Goal: Task Accomplishment & Management: Manage account settings

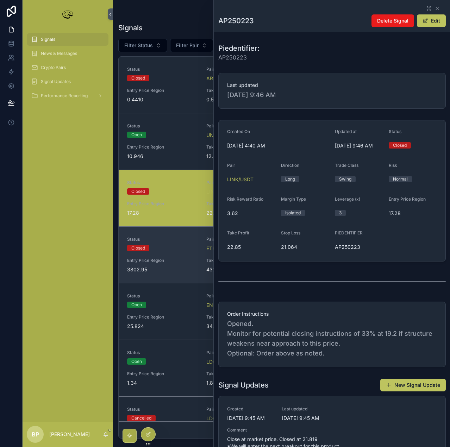
scroll to position [72, 0]
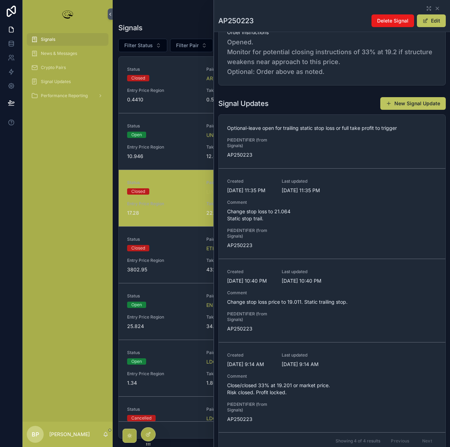
drag, startPoint x: 55, startPoint y: 39, endPoint x: 61, endPoint y: 39, distance: 6.3
click at [53, 39] on span "Signals" at bounding box center [48, 40] width 14 height 6
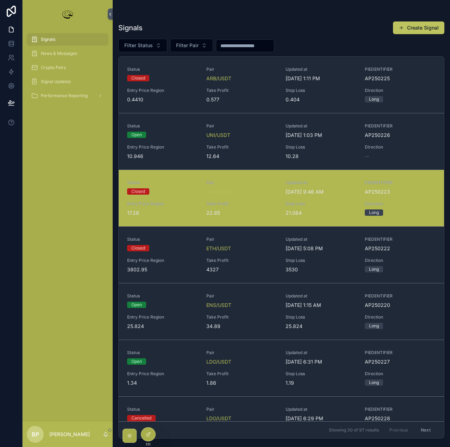
click at [234, 40] on div "scrollable content" at bounding box center [245, 45] width 58 height 13
click at [241, 46] on input "scrollable content" at bounding box center [245, 46] width 58 height 10
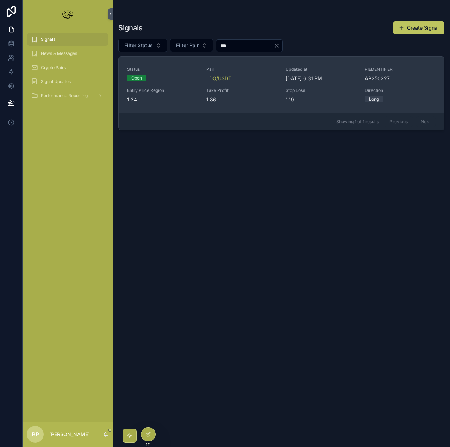
type input "***"
click at [259, 85] on div "Status Open Pair LDO/USDT Updated at [DATE] 6:31 PM PIEDENTIFIER AP250227 Entry…" at bounding box center [281, 85] width 308 height 37
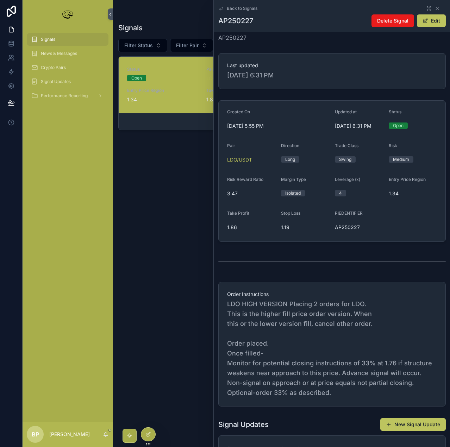
scroll to position [141, 0]
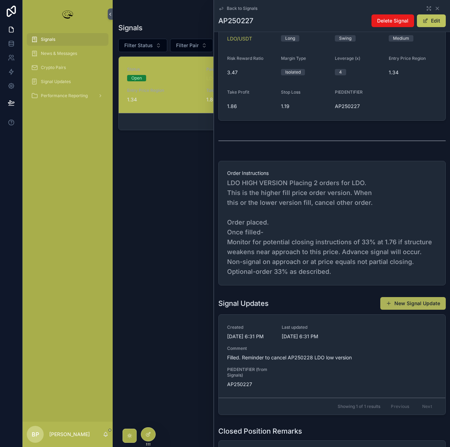
click at [404, 302] on button "New Signal Update" at bounding box center [412, 303] width 65 height 13
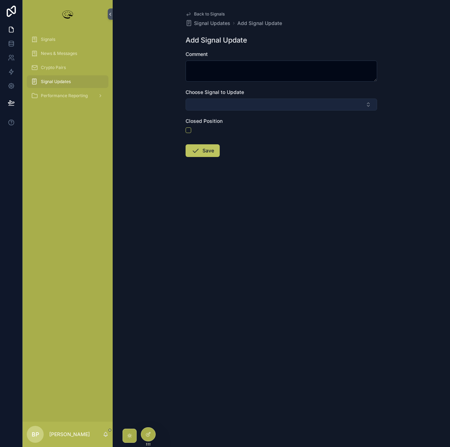
click at [213, 106] on button "Select Button" at bounding box center [280, 105] width 191 height 12
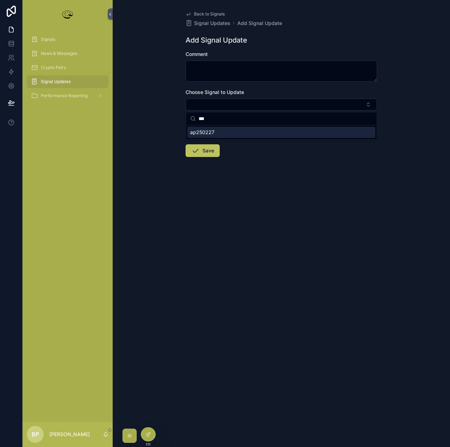
type input "***"
click at [213, 132] on span "ap250227" at bounding box center [202, 132] width 24 height 7
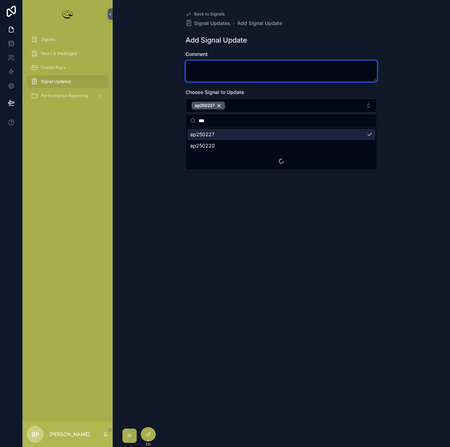
click at [199, 72] on textarea "scrollable content" at bounding box center [280, 71] width 191 height 21
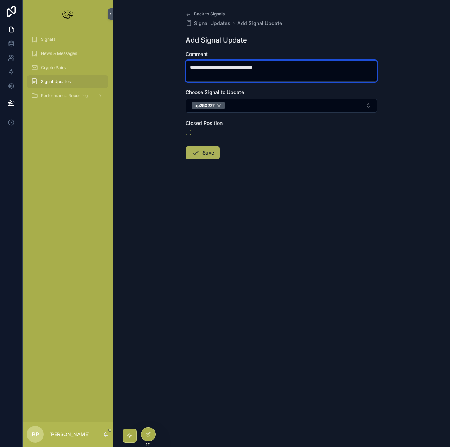
type textarea "**********"
click at [200, 150] on button "Save" at bounding box center [202, 152] width 34 height 13
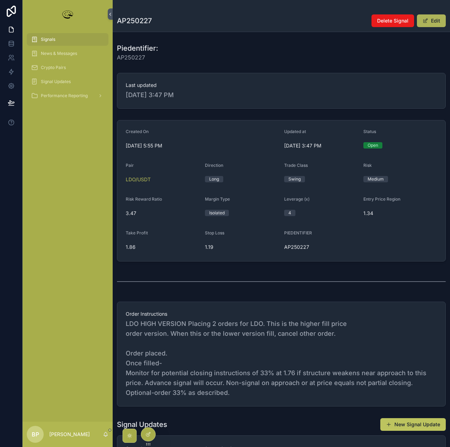
click at [427, 21] on button "Edit" at bounding box center [431, 20] width 29 height 13
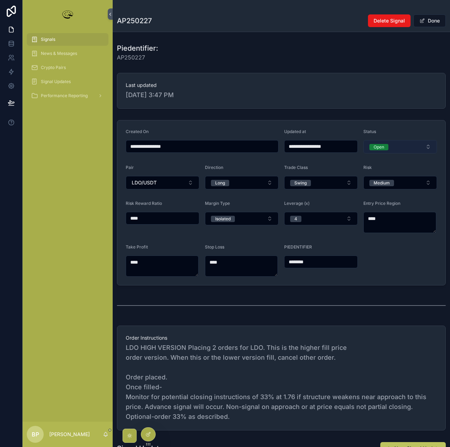
click at [376, 146] on div "Open" at bounding box center [378, 147] width 11 height 6
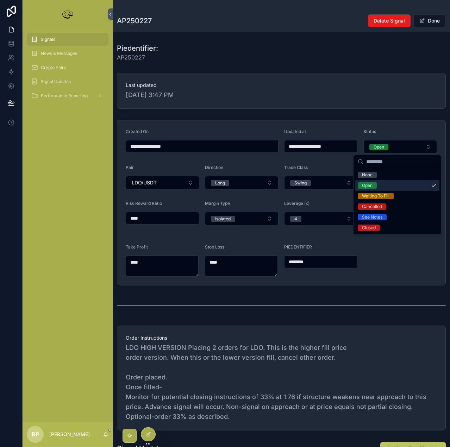
click at [368, 186] on div "Open" at bounding box center [367, 185] width 11 height 6
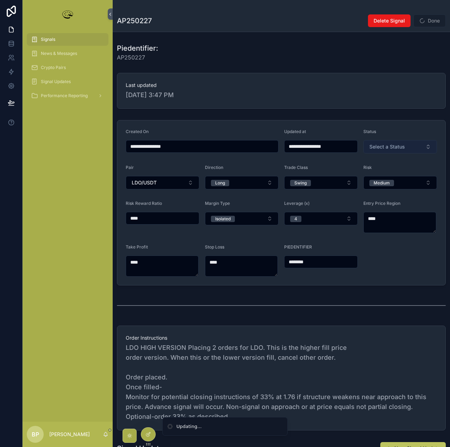
click at [381, 146] on span "Select a Status" at bounding box center [387, 146] width 36 height 7
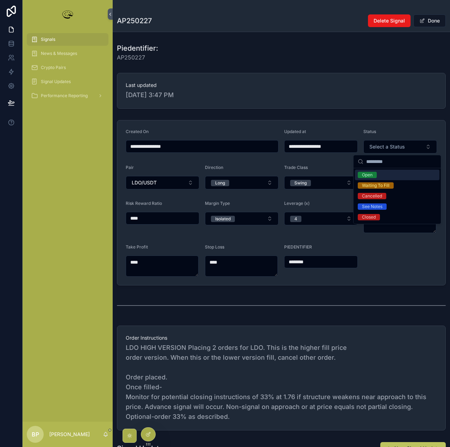
click at [367, 179] on div "Open" at bounding box center [397, 175] width 84 height 11
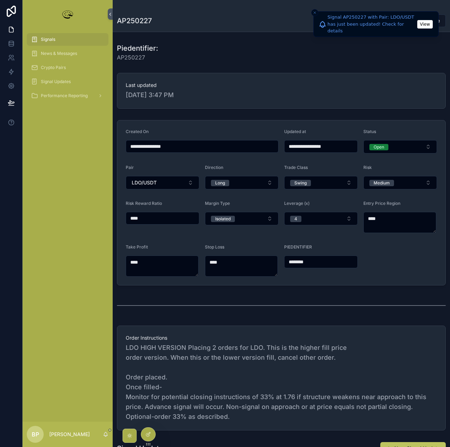
click at [313, 15] on button "Close toast" at bounding box center [314, 12] width 7 height 7
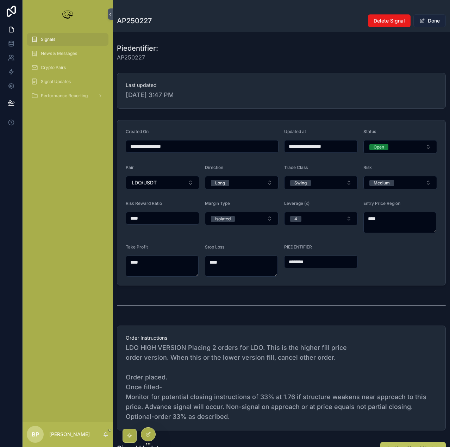
click at [433, 18] on button "Done" at bounding box center [429, 20] width 32 height 13
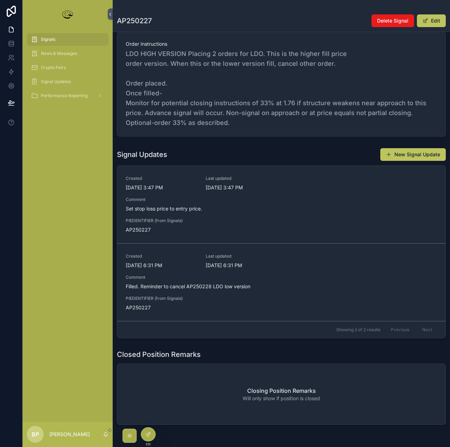
scroll to position [120, 0]
